Goal: Task Accomplishment & Management: Manage account settings

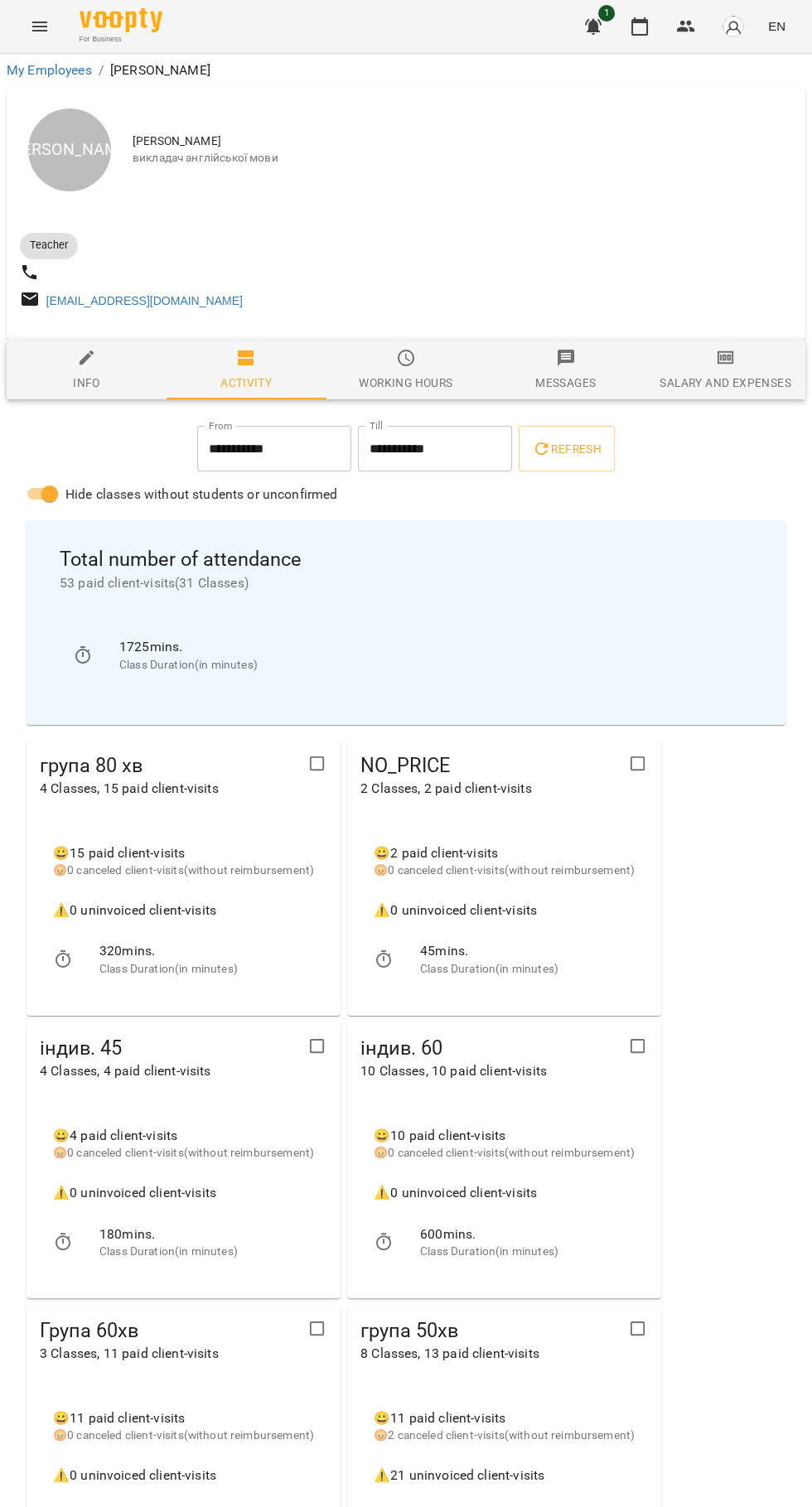
click at [770, 18] on span "EN" at bounding box center [776, 25] width 17 height 17
click at [622, 32] on div at bounding box center [406, 753] width 812 height 1507
click at [640, 26] on icon "button" at bounding box center [638, 26] width 20 height 20
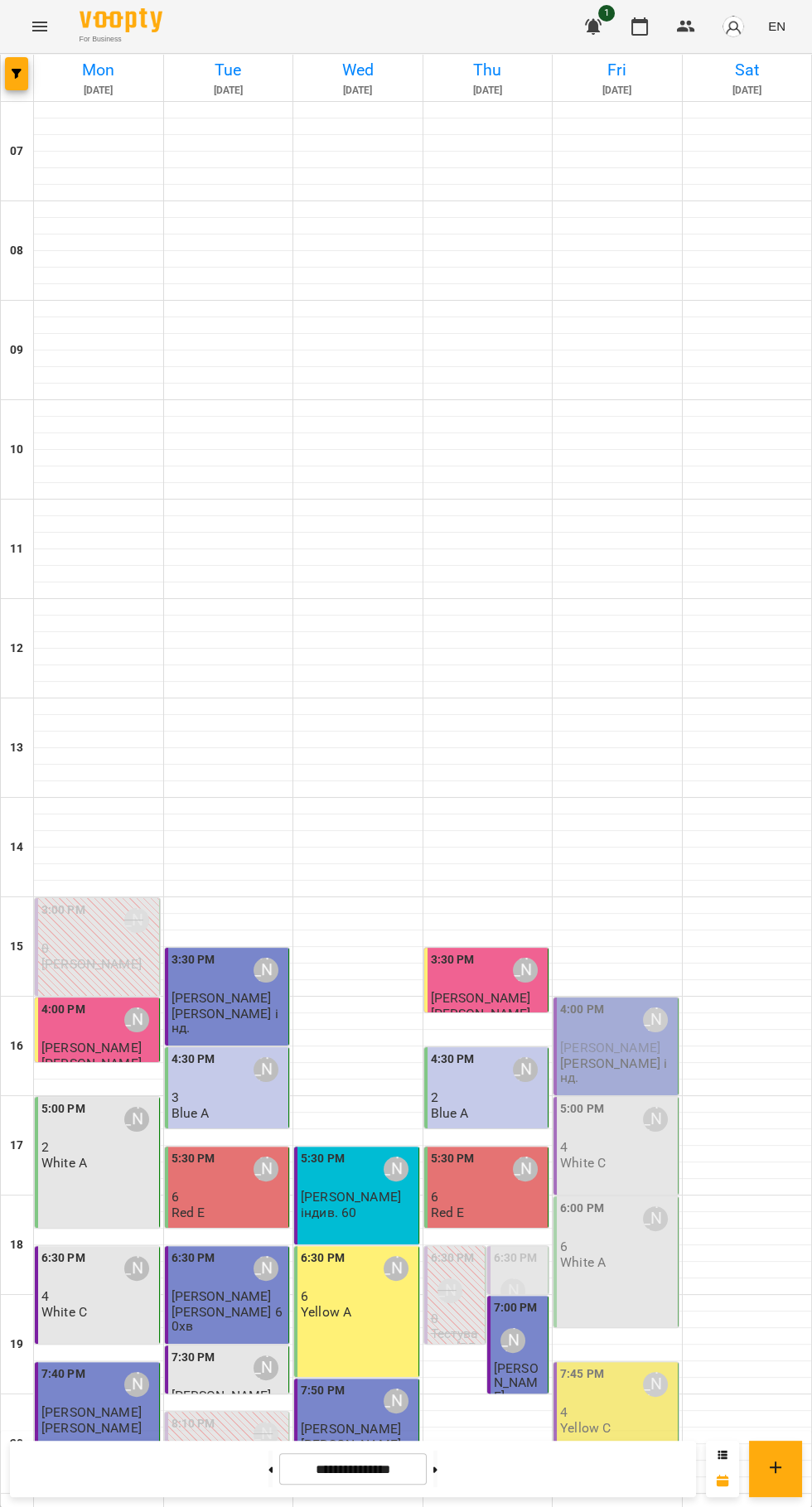
scroll to position [159, 0]
click at [438, 1469] on icon at bounding box center [435, 1469] width 4 height 6
type input "**********"
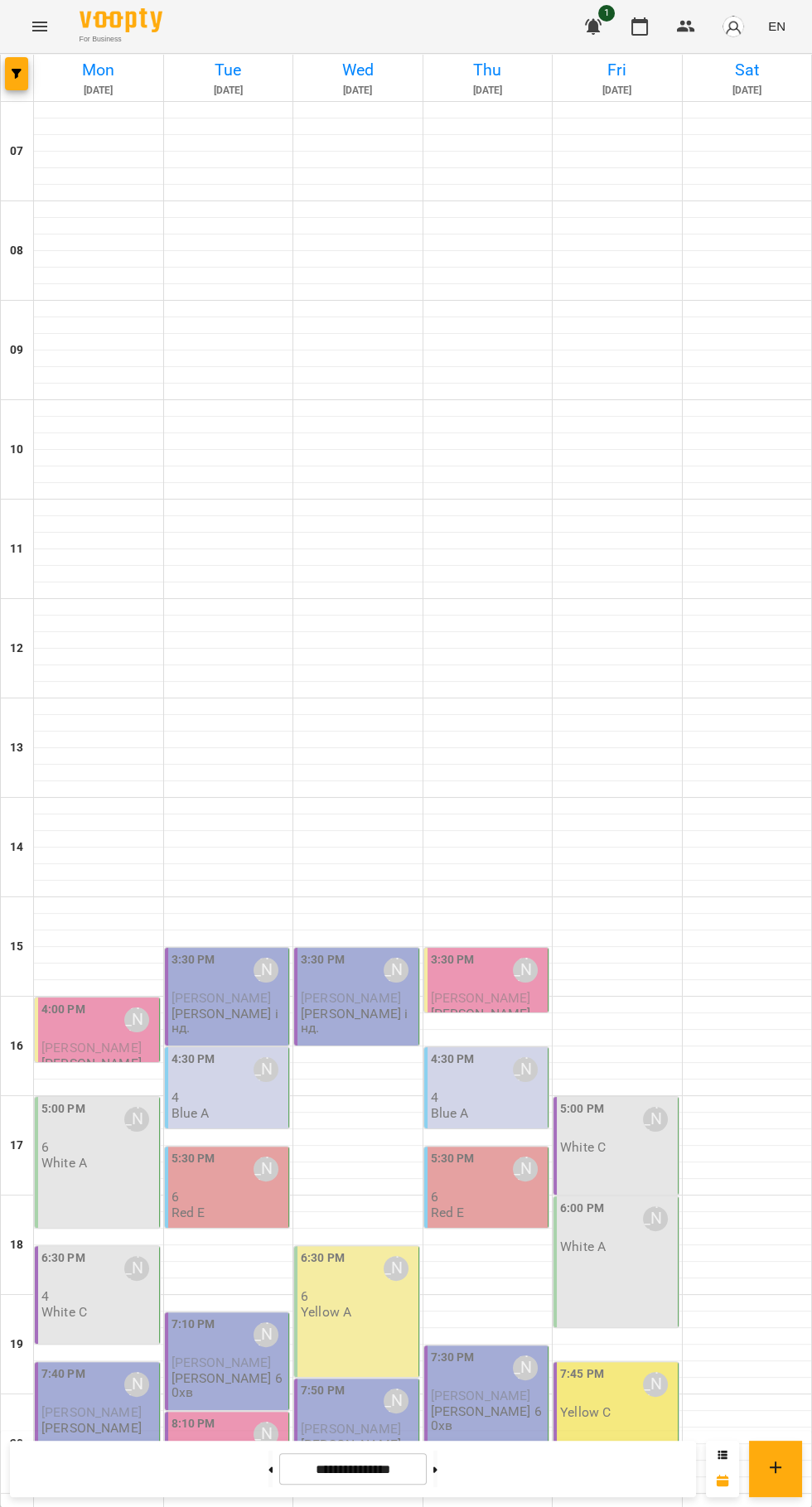
click at [734, 37] on img "button" at bounding box center [733, 26] width 24 height 24
click at [660, 81] on link "How to start" at bounding box center [701, 93] width 94 height 30
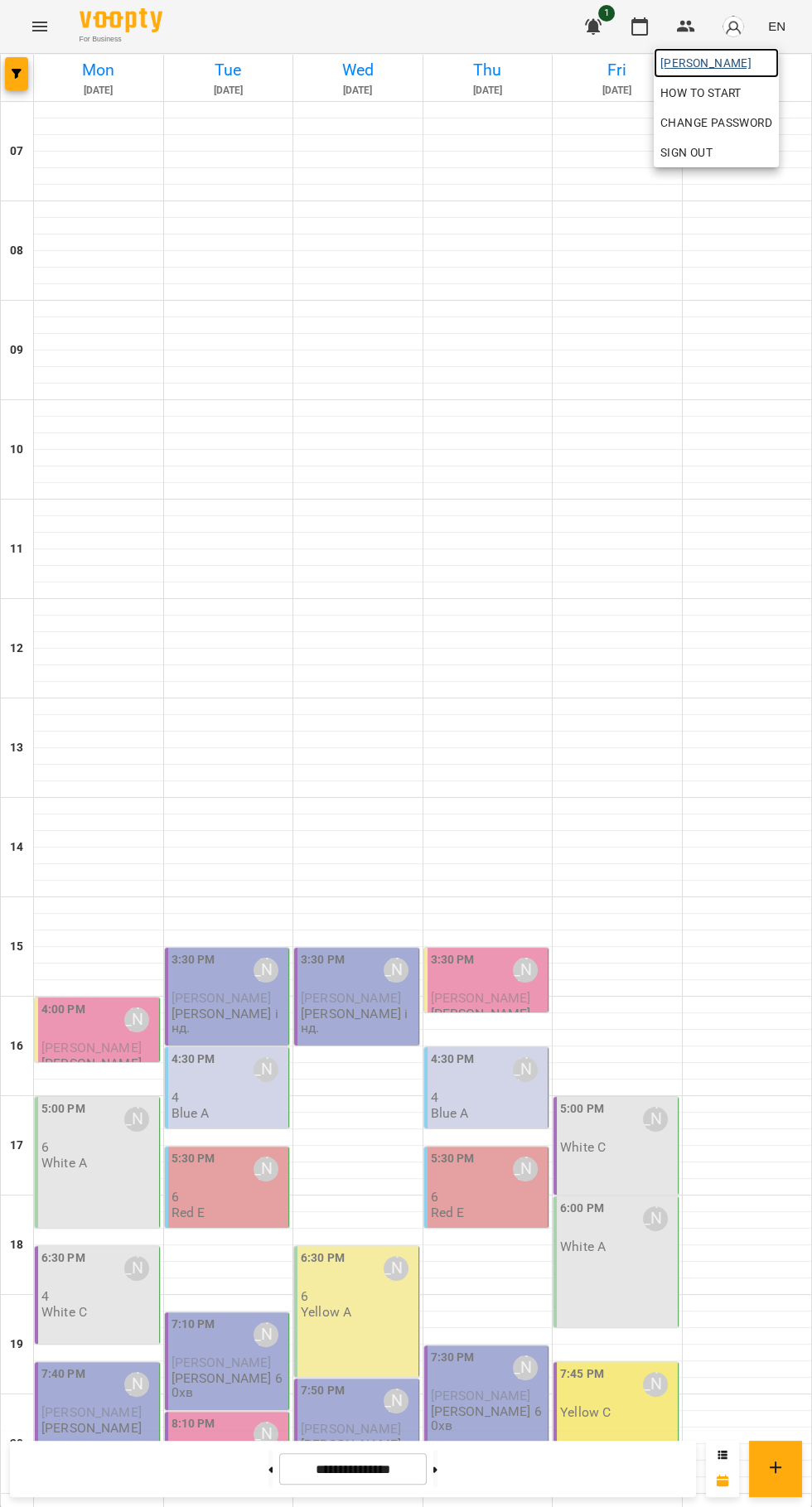
click at [729, 68] on span "[PERSON_NAME]" at bounding box center [716, 62] width 112 height 20
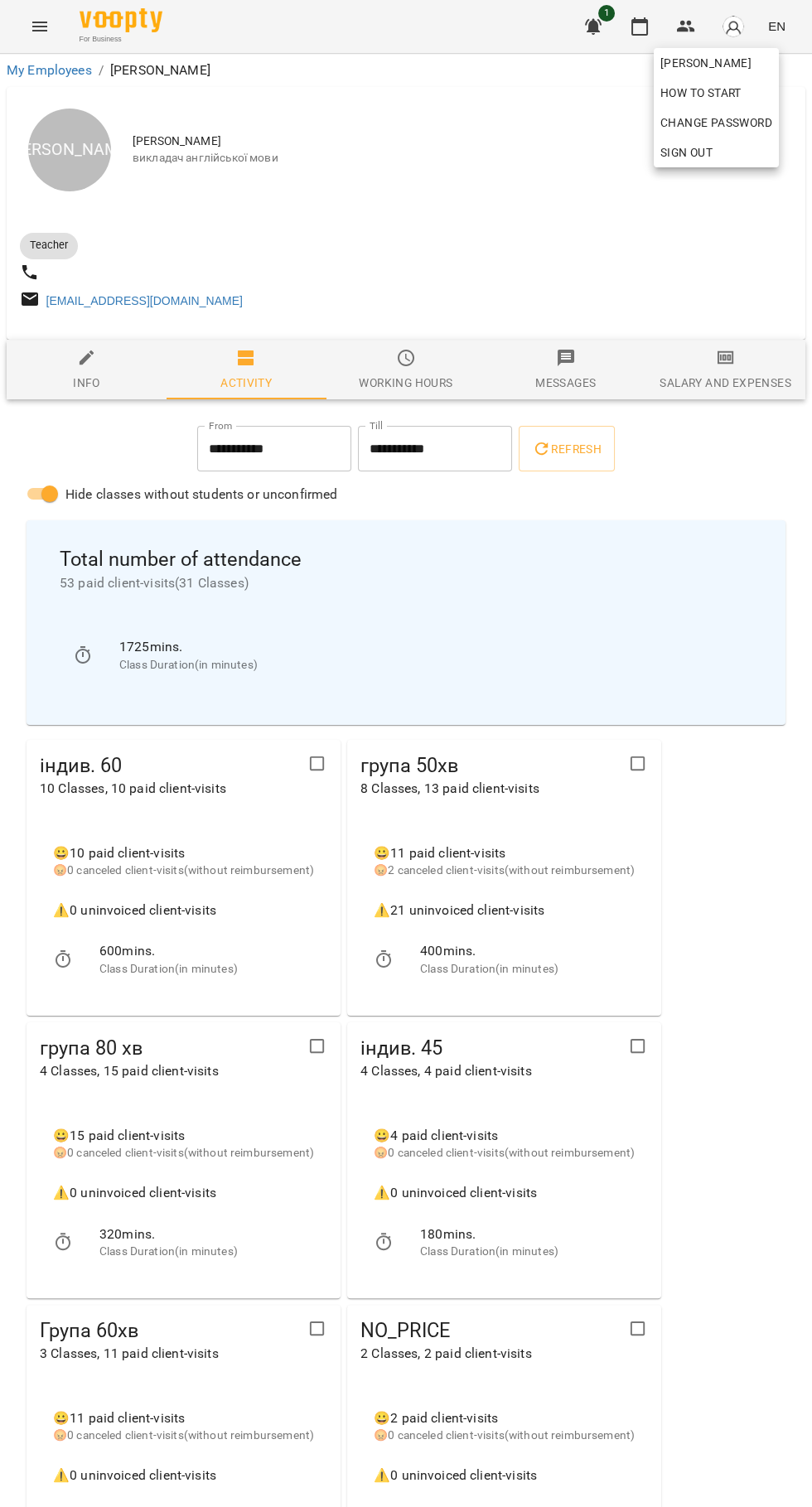
click at [737, 389] on div at bounding box center [406, 753] width 812 height 1507
click at [743, 393] on div "Salary and Expenses" at bounding box center [724, 382] width 131 height 20
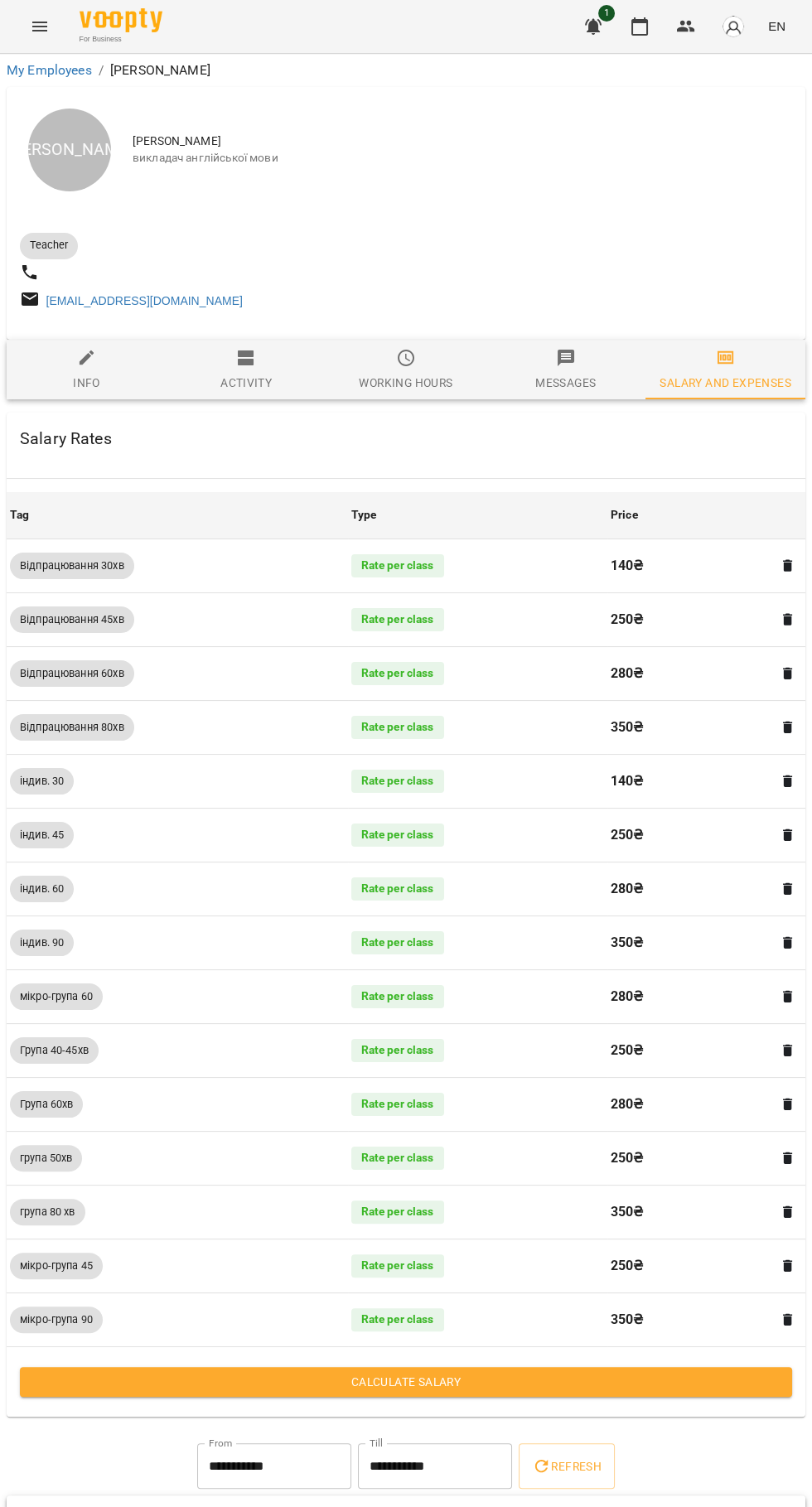
click at [534, 1391] on span "Calculate Salary" at bounding box center [406, 1381] width 745 height 20
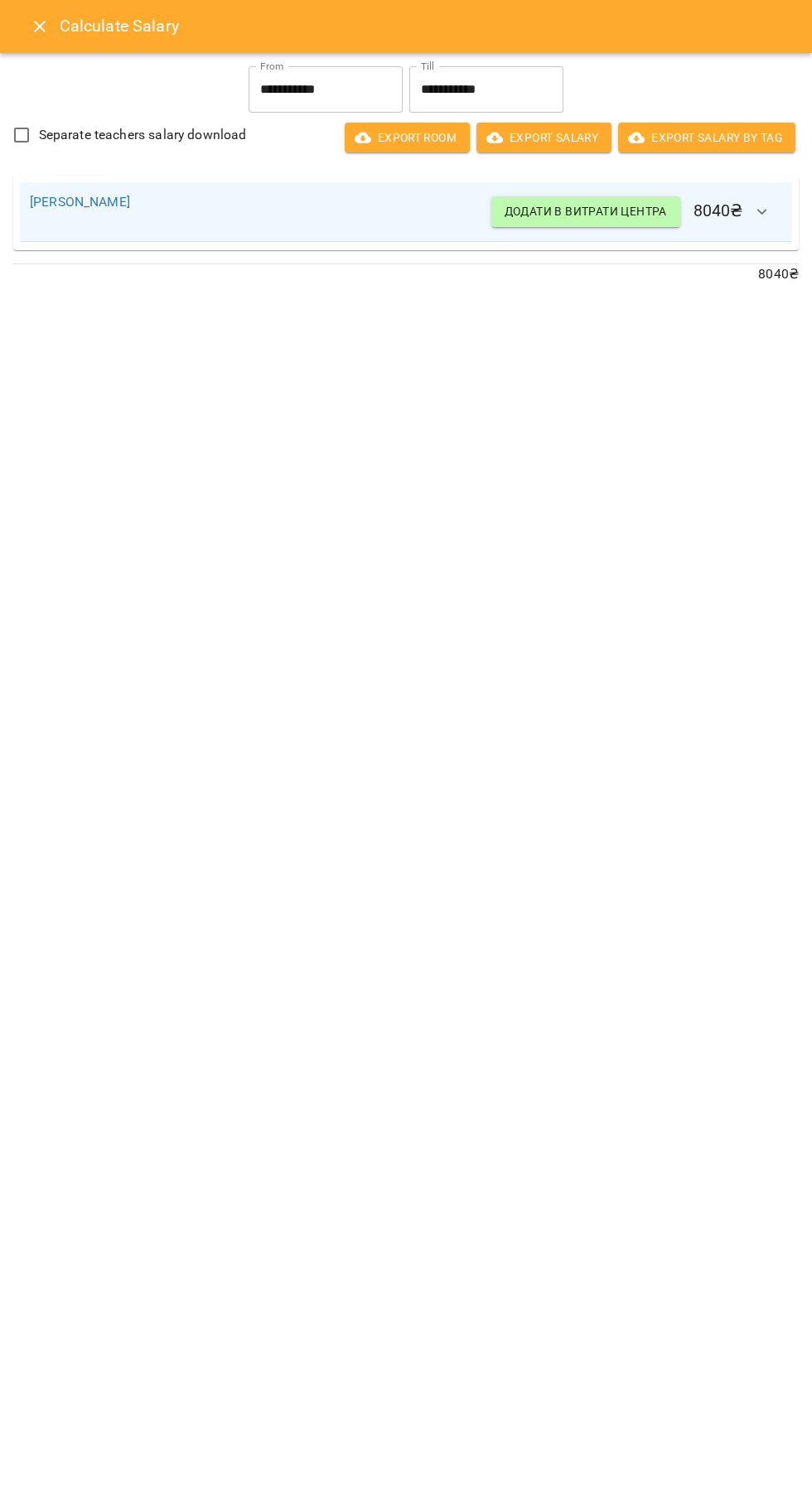
click at [214, 212] on div "[PERSON_NAME] Додати в витрати центра 8040 ₴" at bounding box center [406, 212] width 752 height 40
click at [375, 218] on div "[PERSON_NAME] Додати в витрати центра 8040 ₴" at bounding box center [406, 212] width 752 height 40
click at [762, 211] on icon "button" at bounding box center [761, 211] width 20 height 20
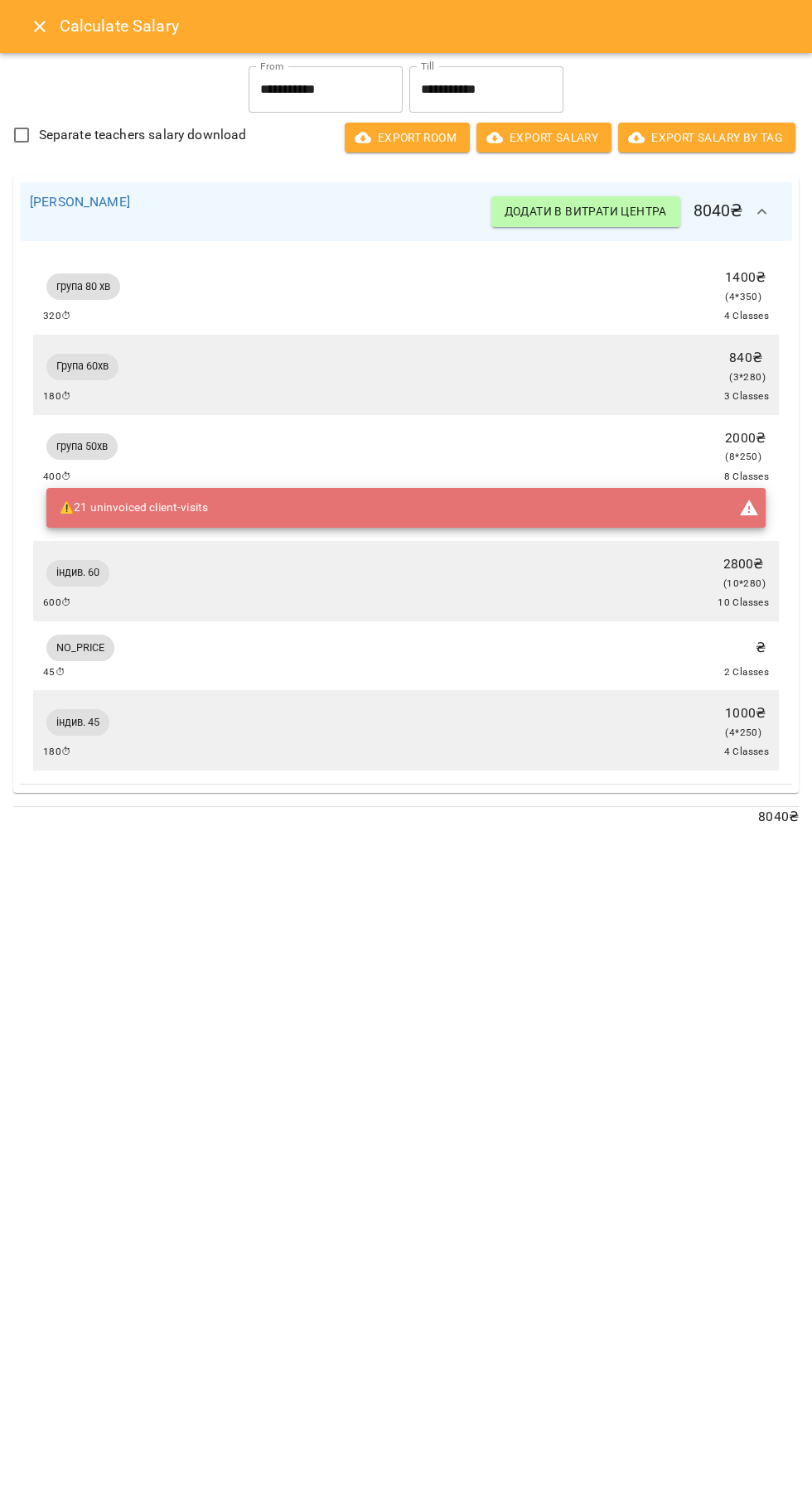
click at [39, 26] on icon "Close" at bounding box center [40, 26] width 11 height 11
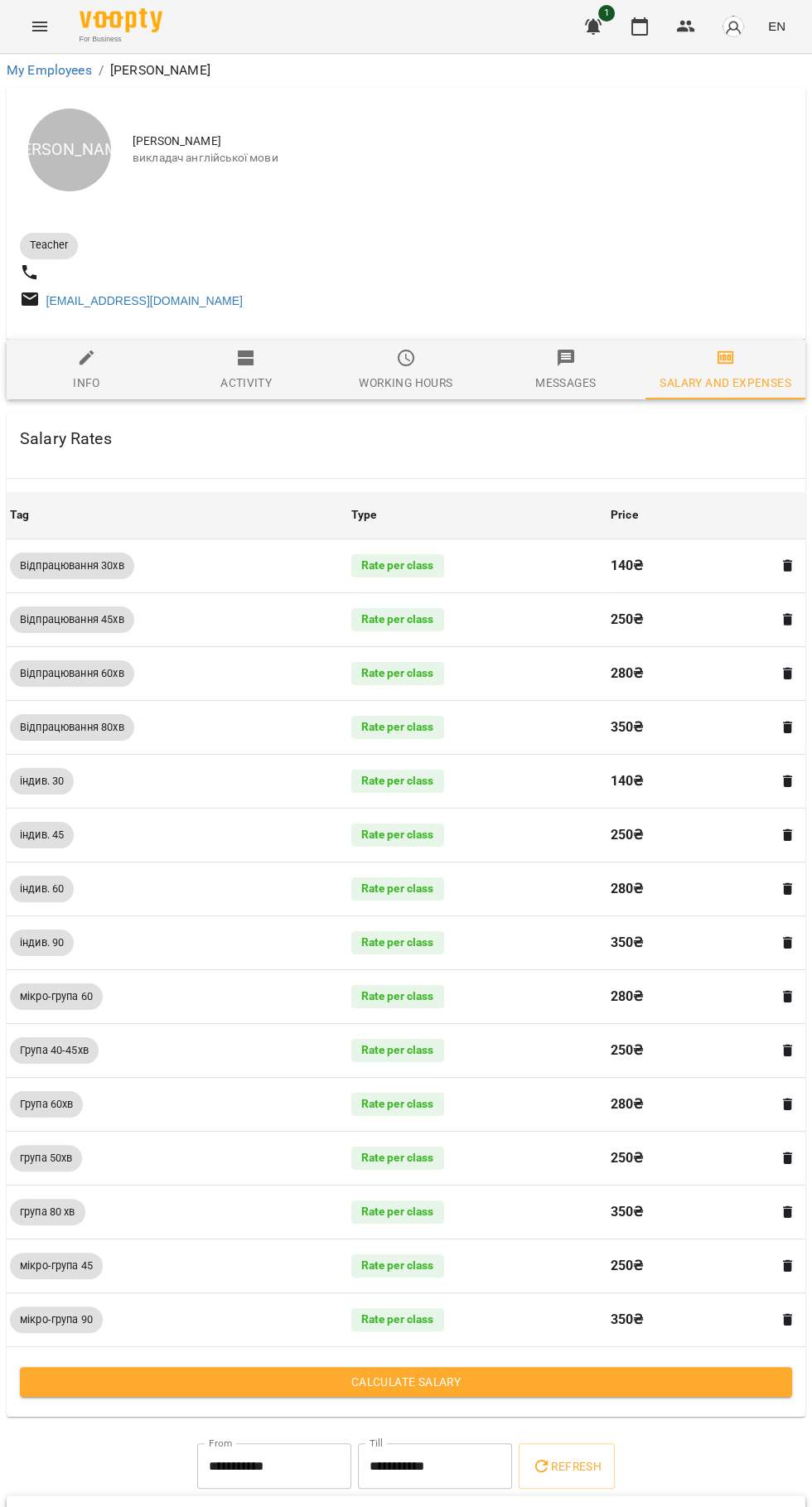
click at [640, 27] on icon "button" at bounding box center [638, 26] width 20 height 20
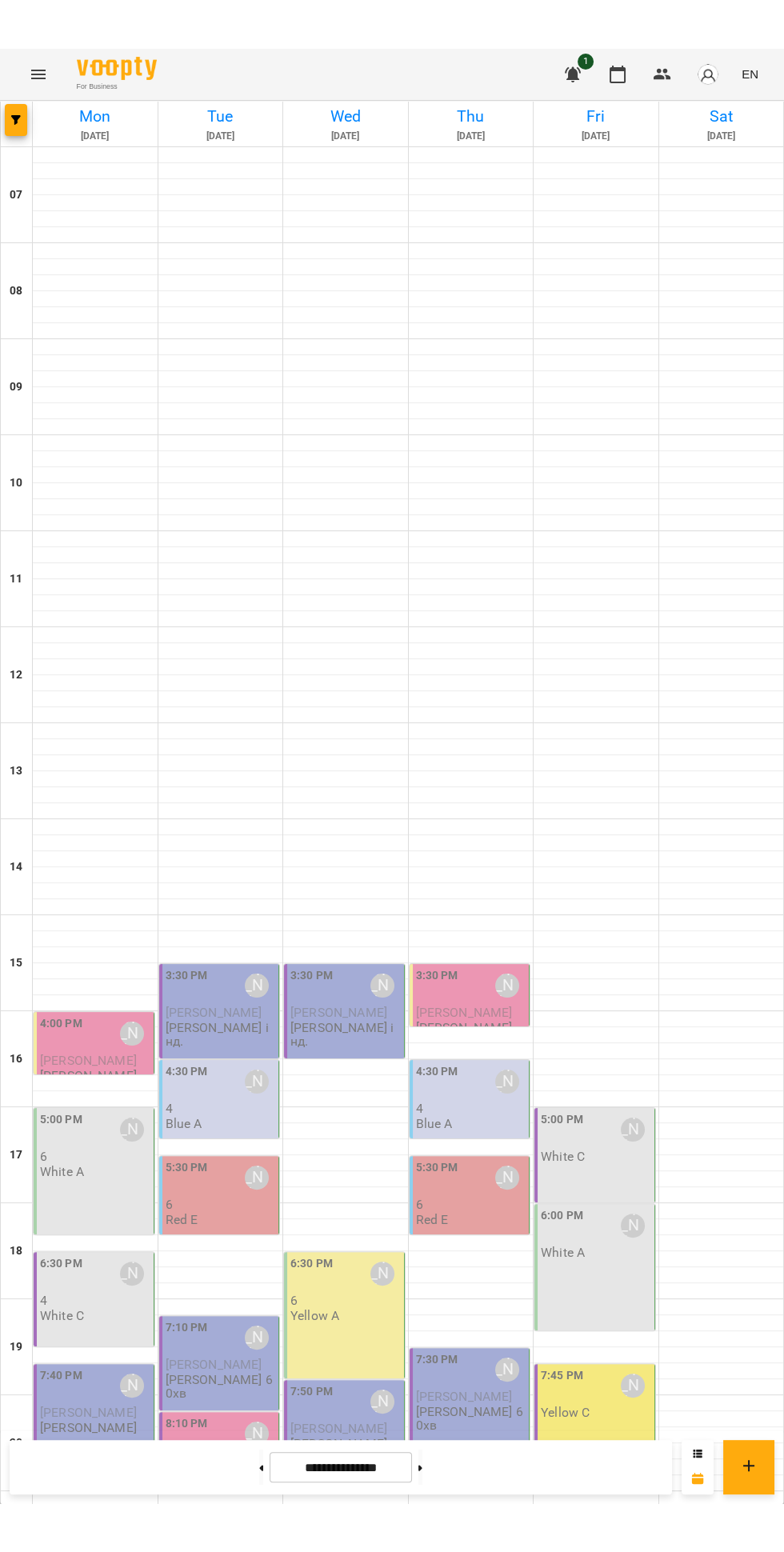
scroll to position [154, 0]
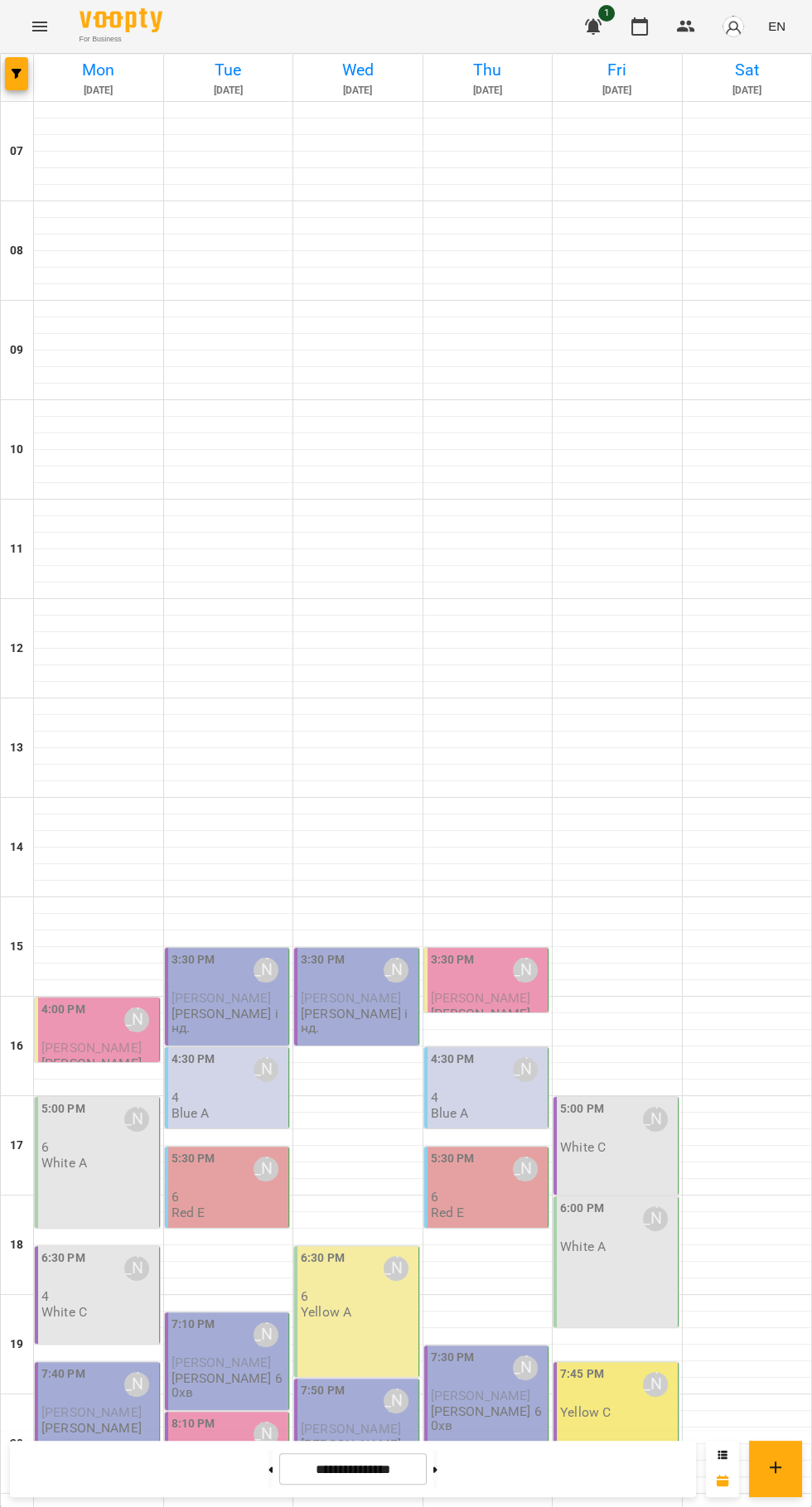
click at [269, 1469] on icon at bounding box center [271, 1469] width 4 height 6
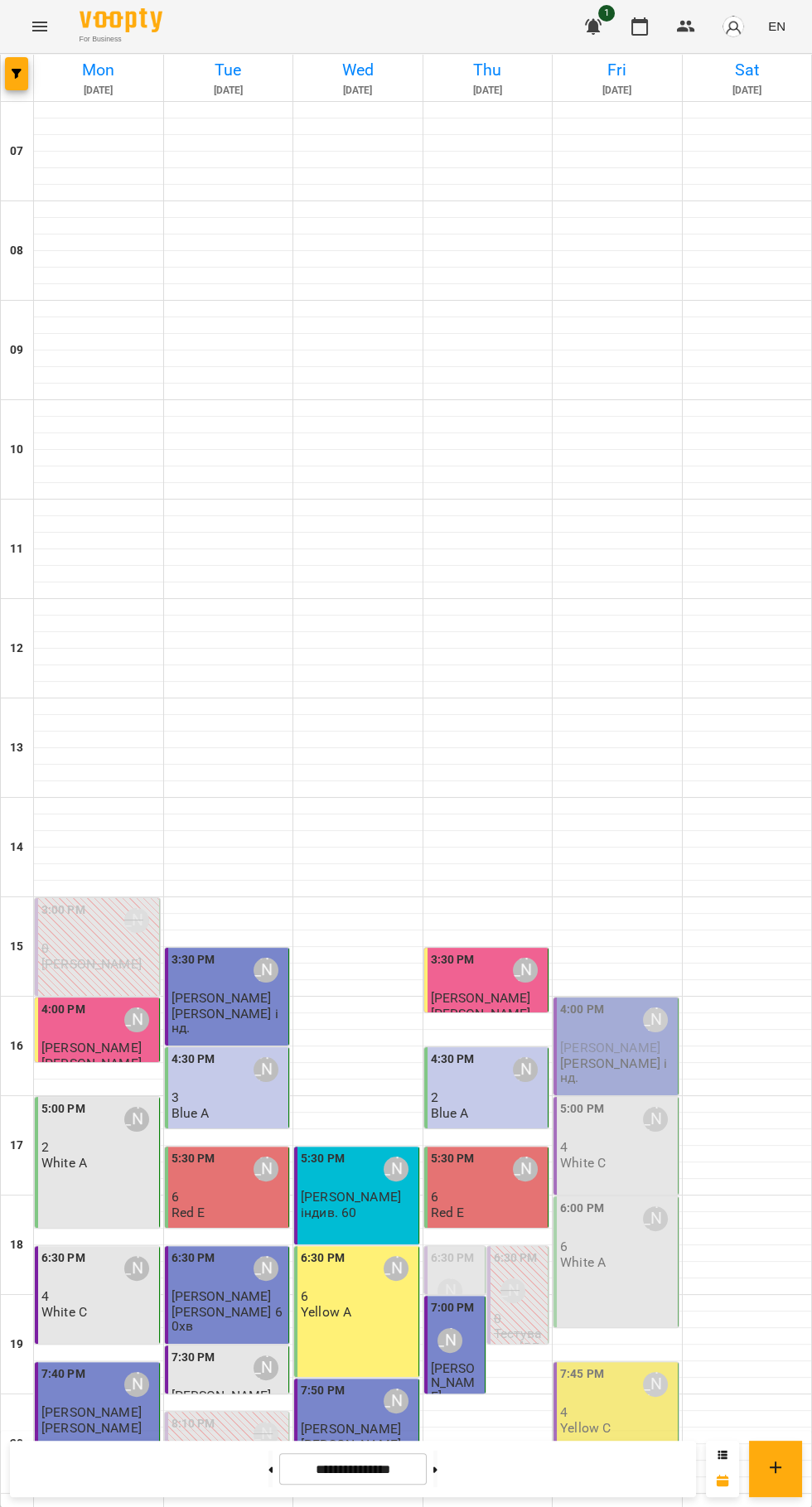
click at [269, 1469] on icon at bounding box center [271, 1469] width 4 height 6
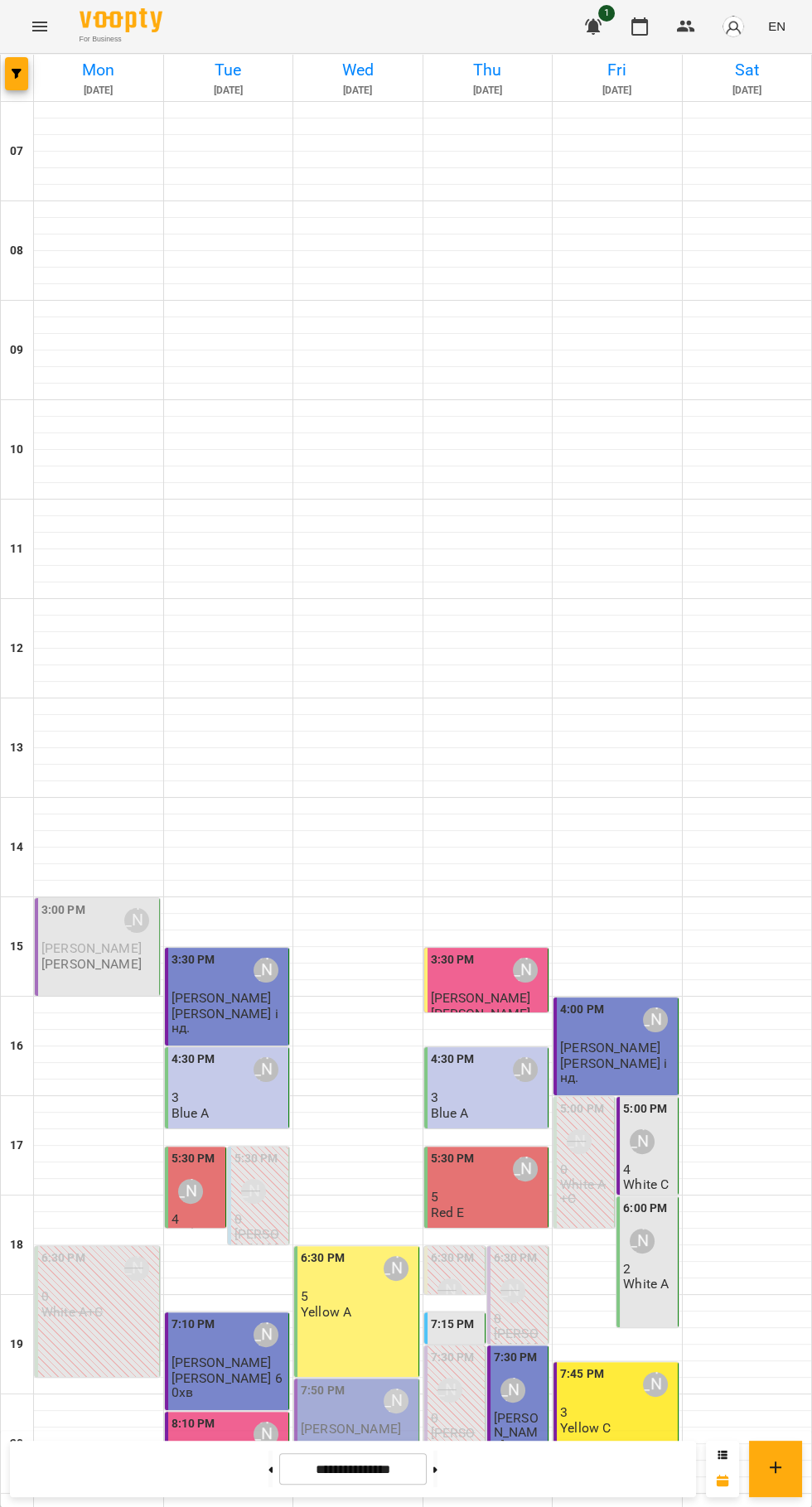
click at [459, 1316] on label "7:15 PM" at bounding box center [453, 1325] width 44 height 18
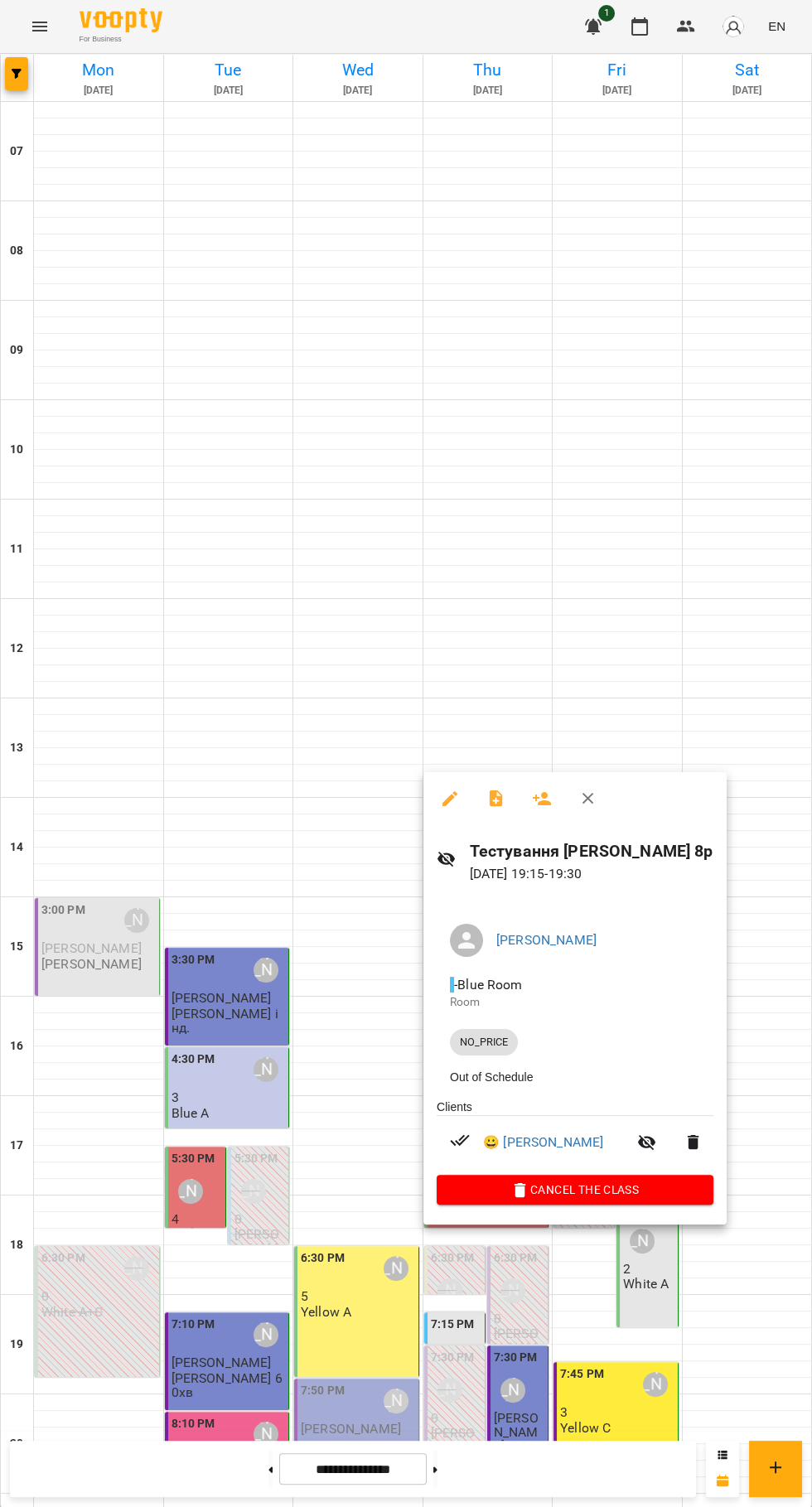
click at [374, 1394] on div at bounding box center [406, 753] width 812 height 1507
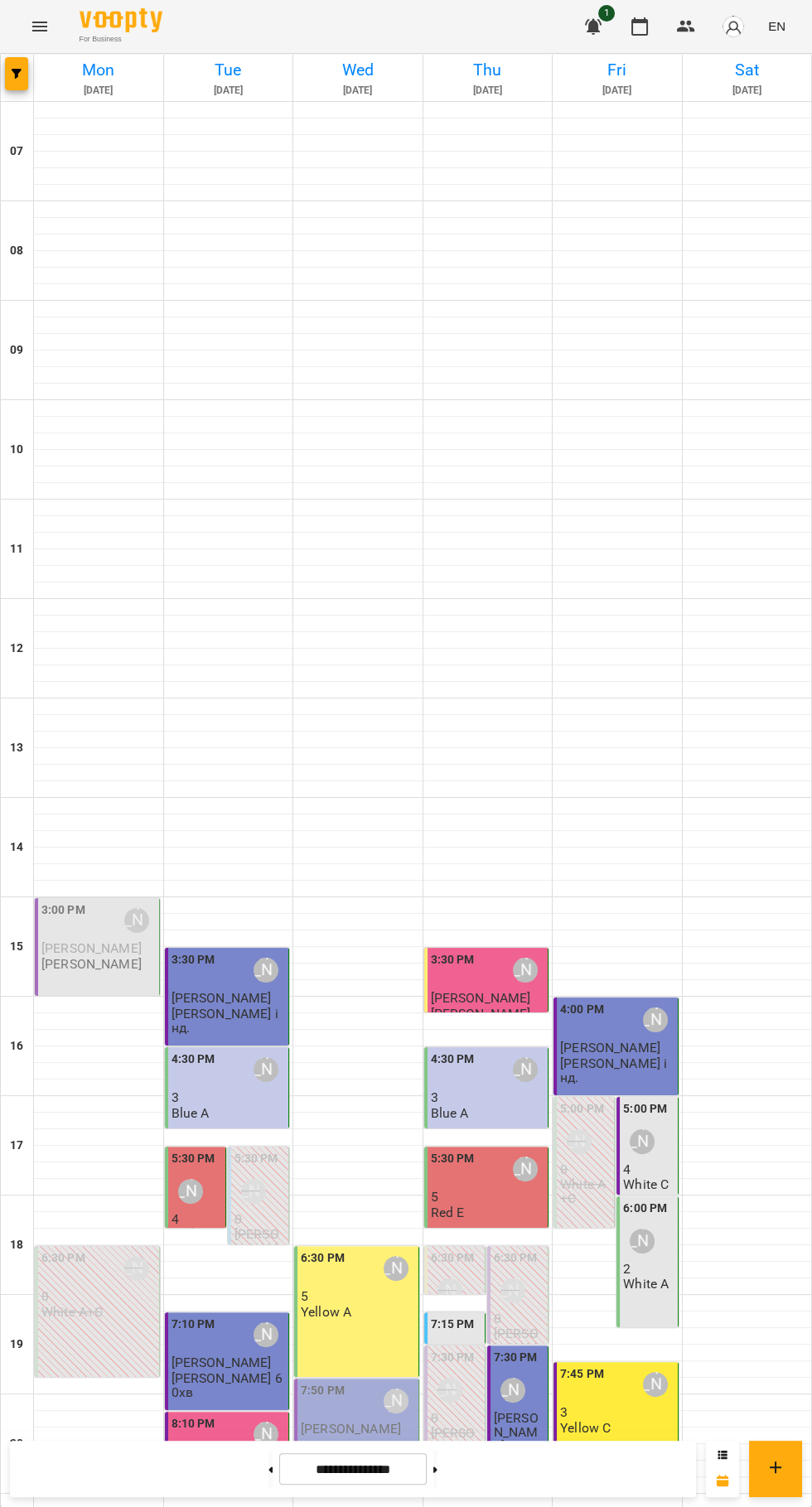
click at [438, 1469] on icon at bounding box center [435, 1469] width 4 height 6
type input "**********"
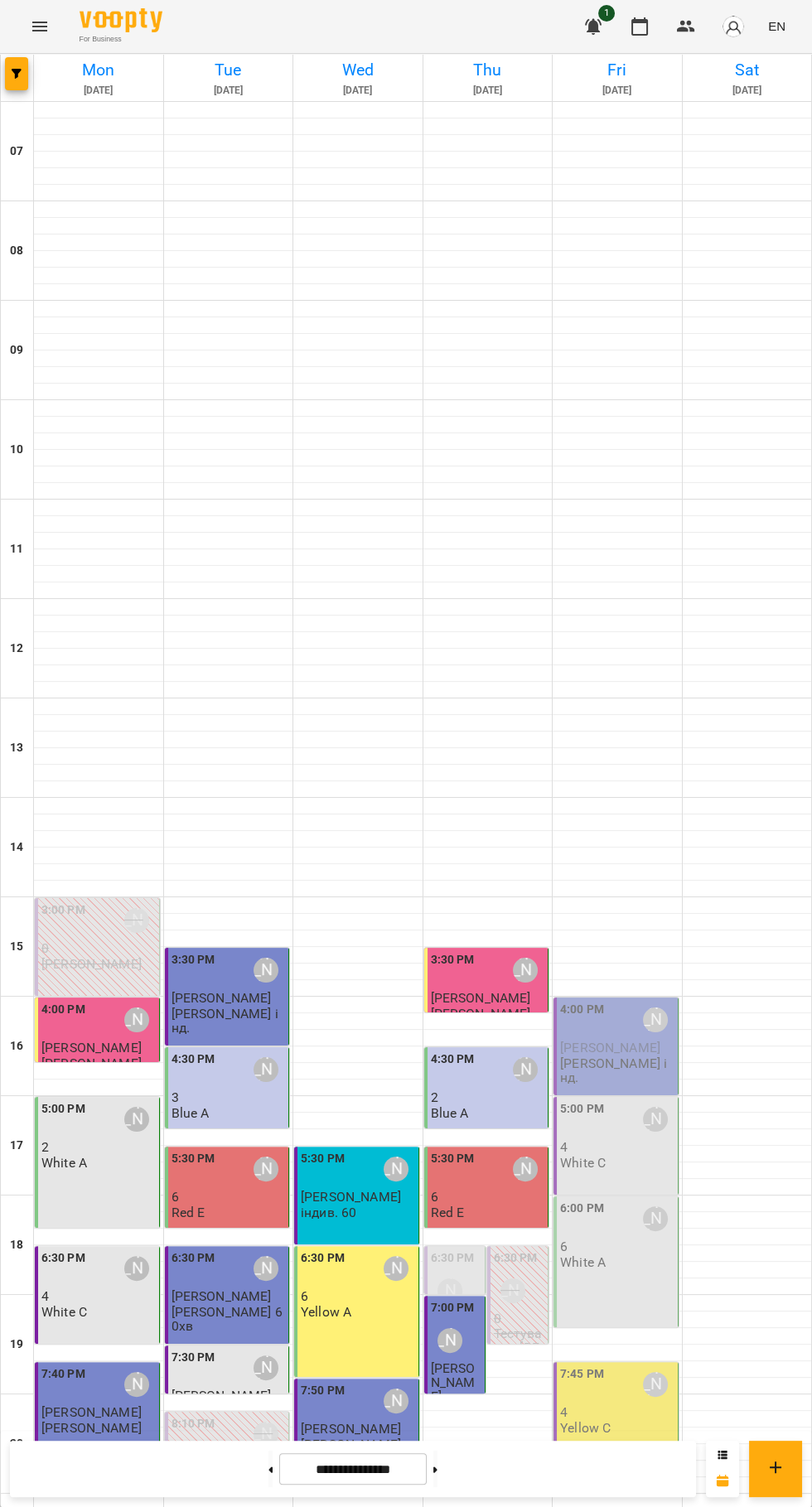
click at [262, 1349] on div "[PERSON_NAME]" at bounding box center [266, 1368] width 38 height 38
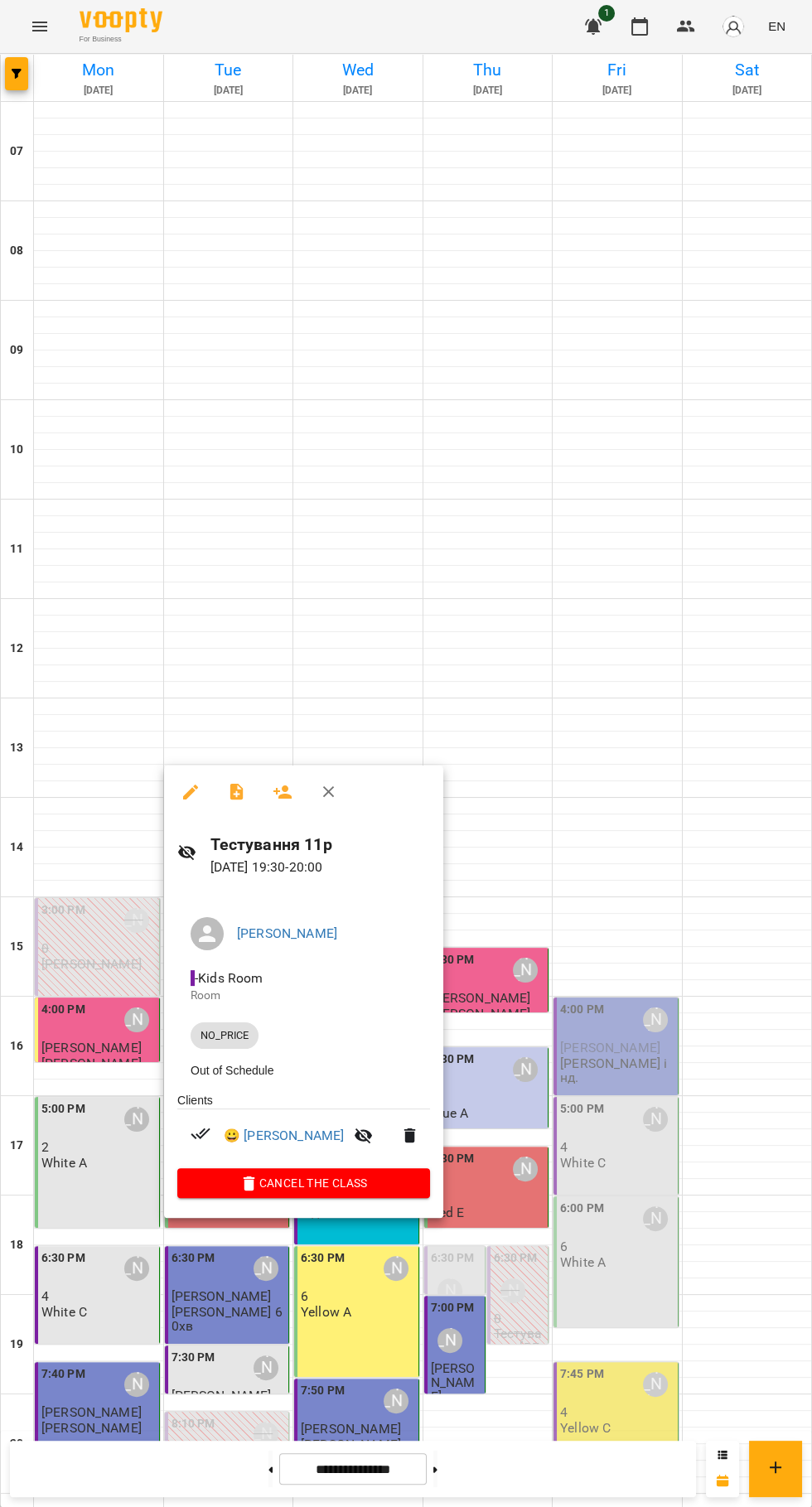
click at [317, 1388] on div at bounding box center [406, 753] width 812 height 1507
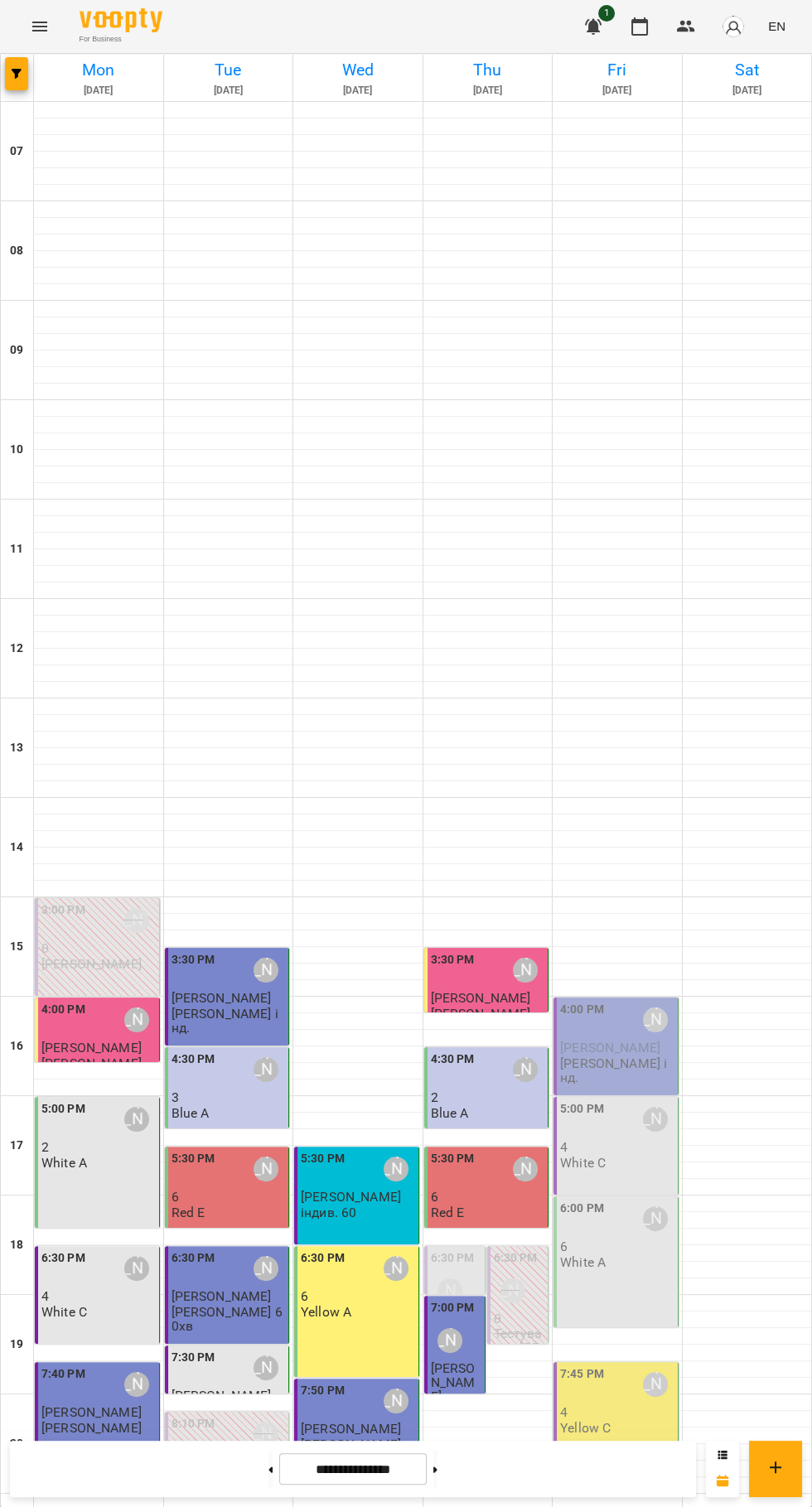
click at [228, 1349] on div "7:30 PM [PERSON_NAME]" at bounding box center [228, 1368] width 114 height 38
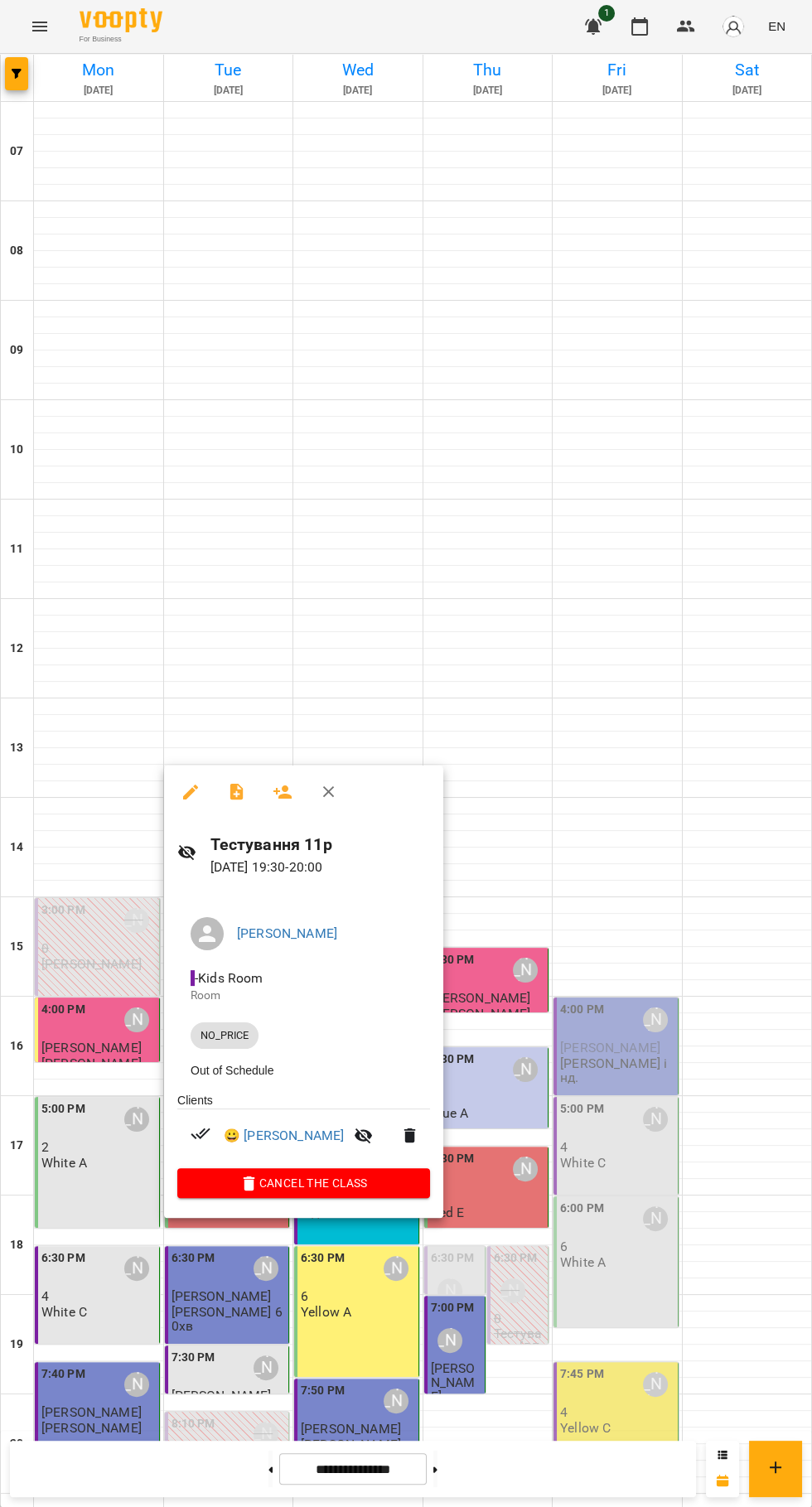
click at [340, 1407] on div at bounding box center [406, 753] width 812 height 1507
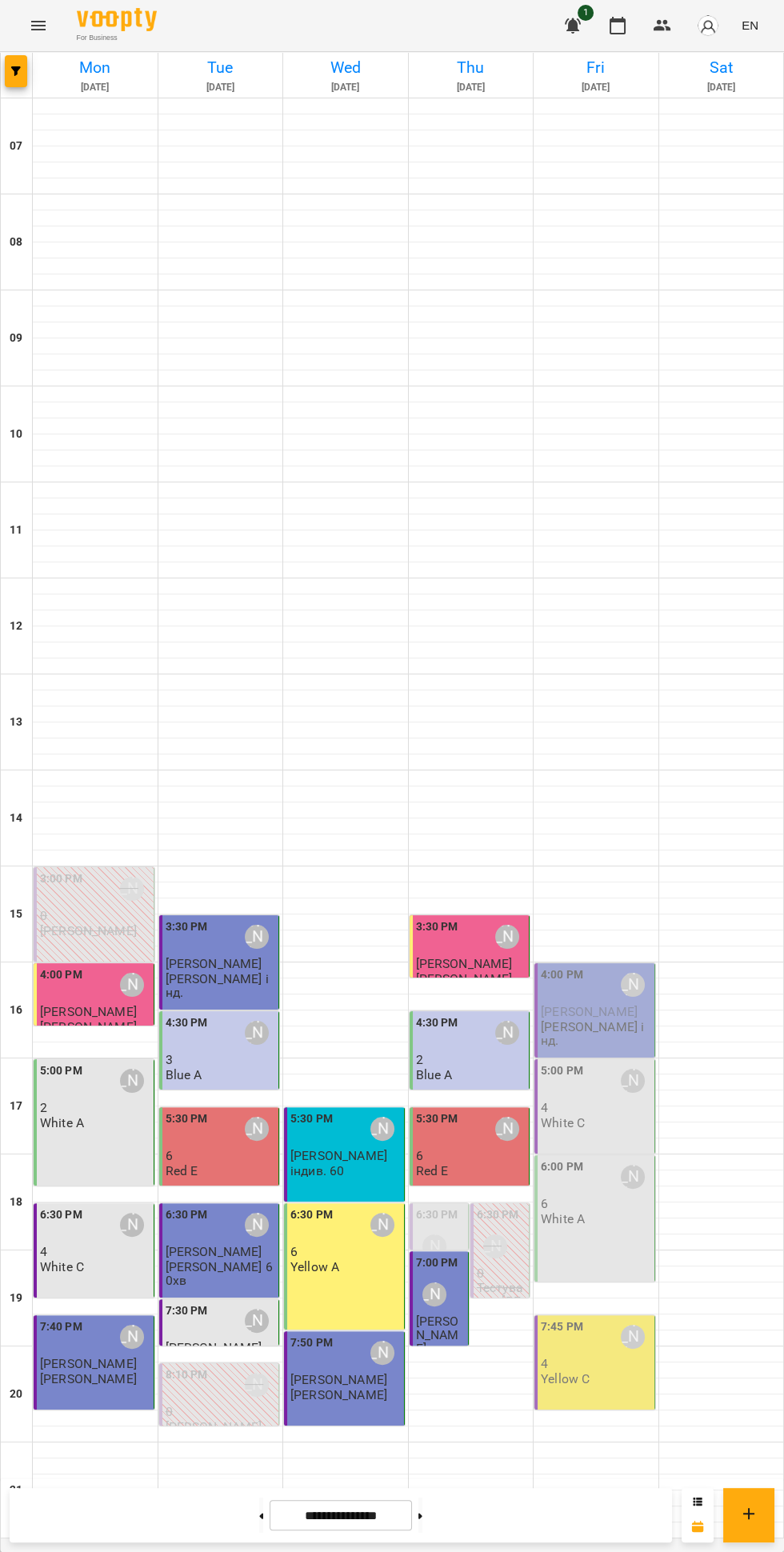
scroll to position [57, 0]
